Goal: Find specific page/section: Find specific page/section

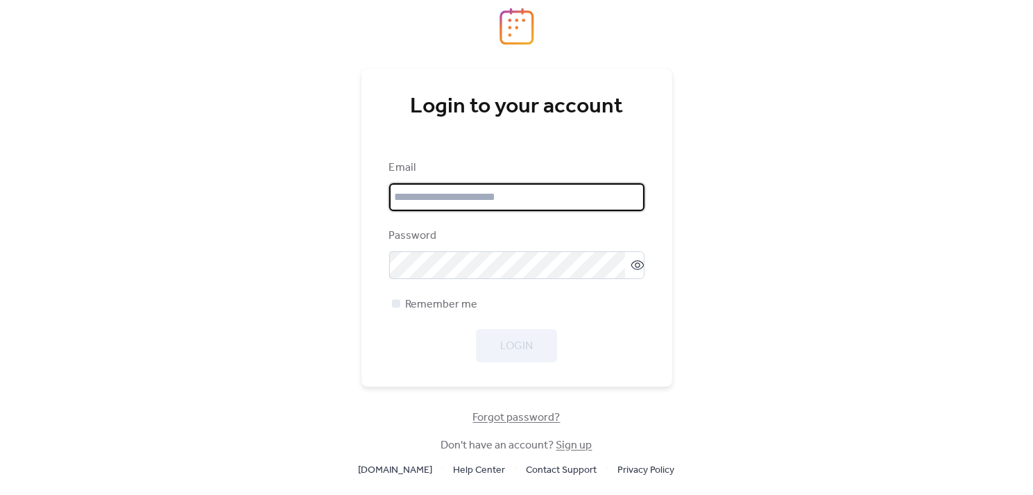
type input "**********"
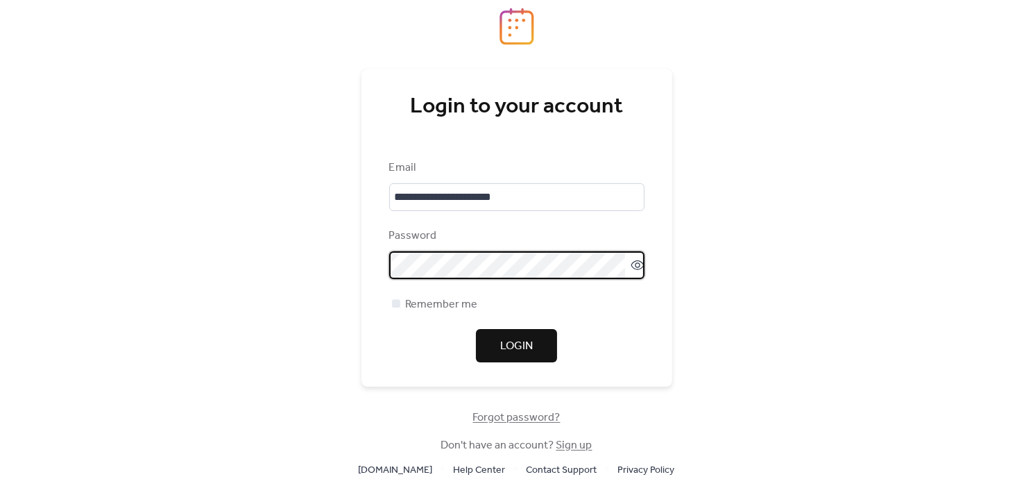
click at [425, 355] on div "Login" at bounding box center [516, 345] width 255 height 33
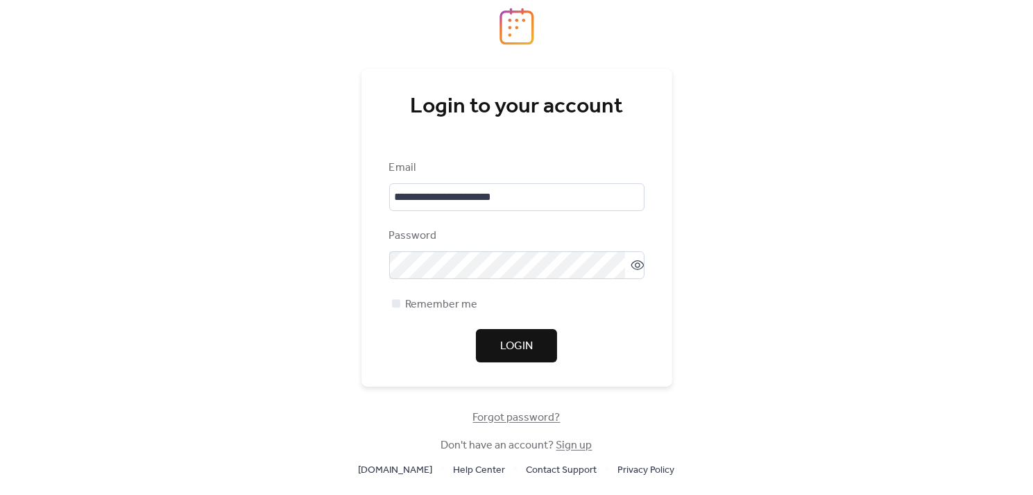
click at [498, 344] on button "Login" at bounding box center [516, 345] width 81 height 33
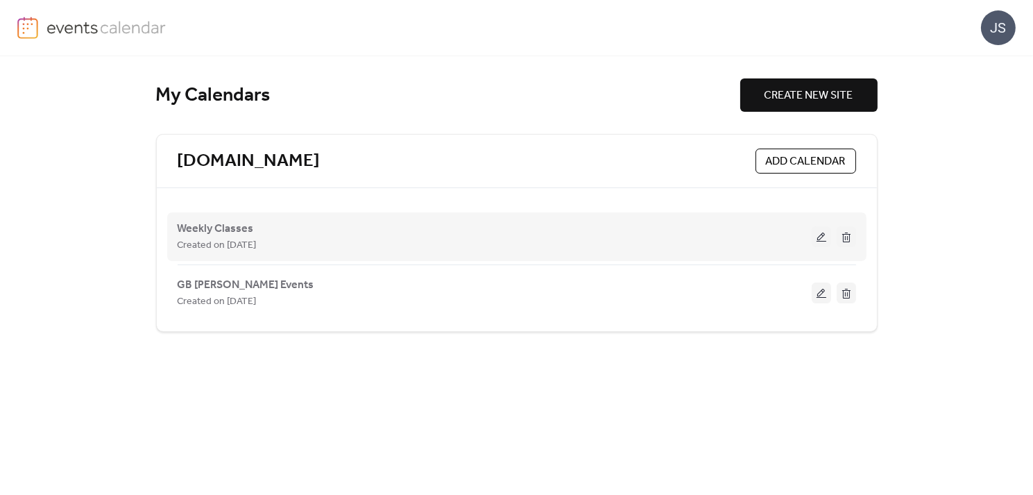
click at [772, 234] on div "Weekly Classes Created on [DATE]" at bounding box center [495, 236] width 634 height 33
click at [326, 246] on div "Created on [DATE]" at bounding box center [495, 245] width 634 height 17
click at [232, 227] on span "Weekly Classes" at bounding box center [216, 229] width 76 height 17
